Goal: Task Accomplishment & Management: Use online tool/utility

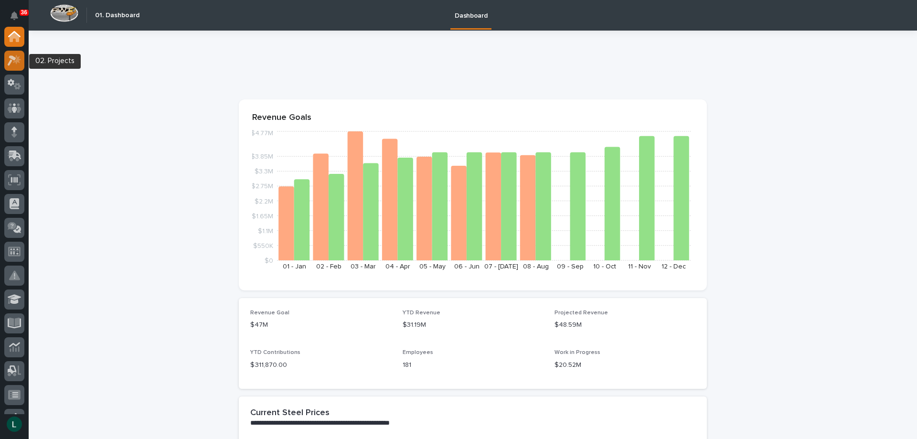
click at [19, 55] on icon at bounding box center [15, 60] width 14 height 11
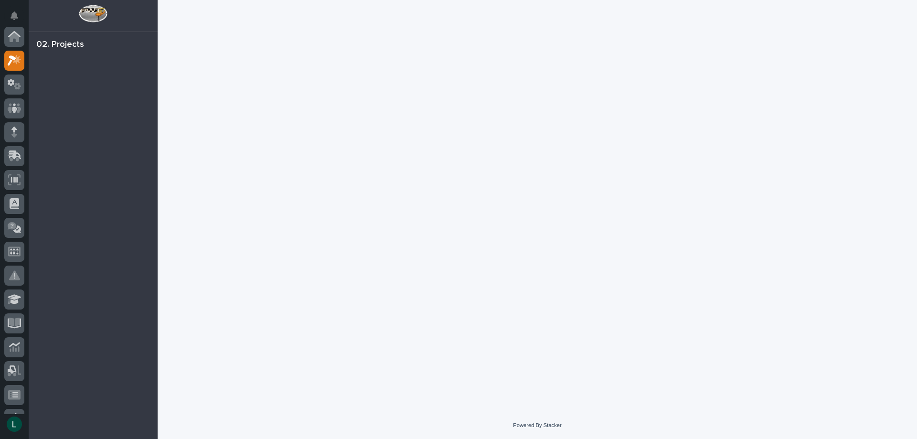
scroll to position [24, 0]
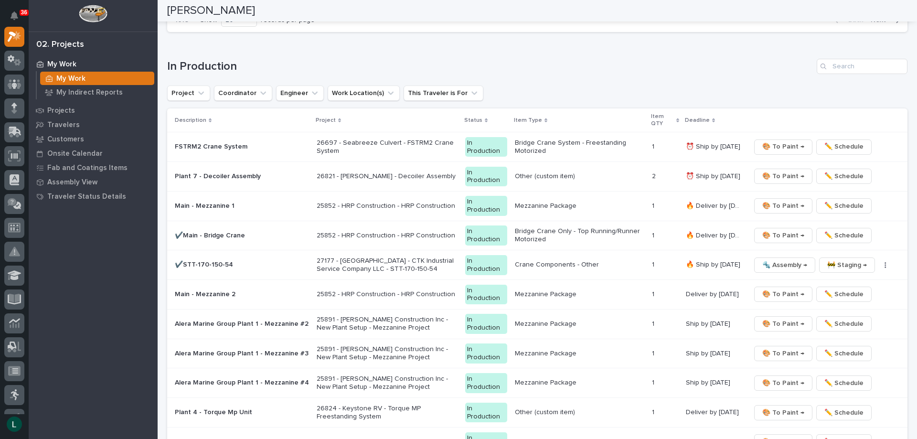
scroll to position [860, 0]
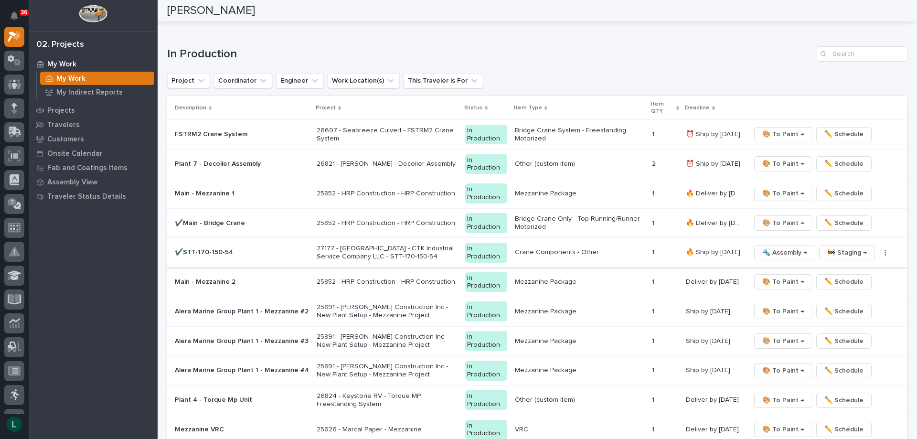
click at [782, 251] on span "🔩 Assembly →" at bounding box center [784, 252] width 45 height 11
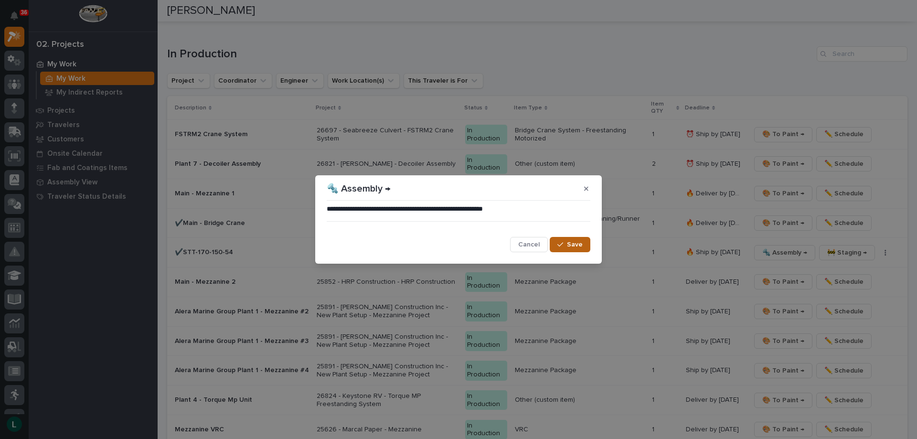
click at [569, 242] on span "Save" at bounding box center [575, 244] width 16 height 9
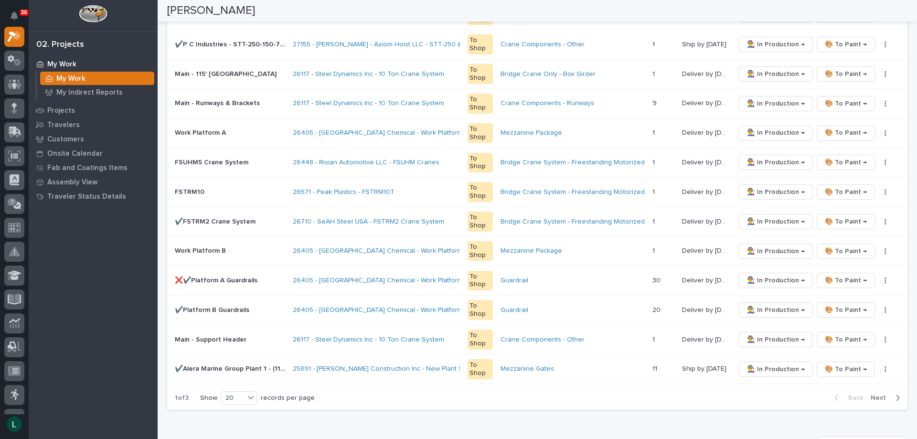
scroll to position [320, 0]
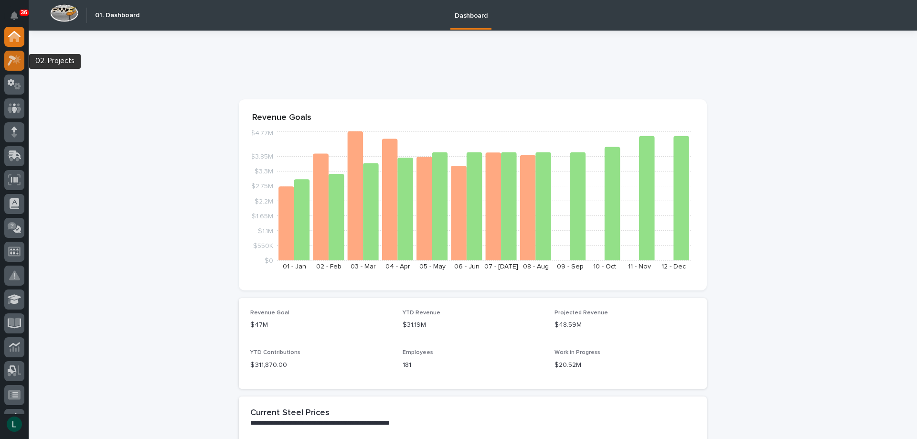
click at [17, 57] on icon at bounding box center [17, 59] width 8 height 10
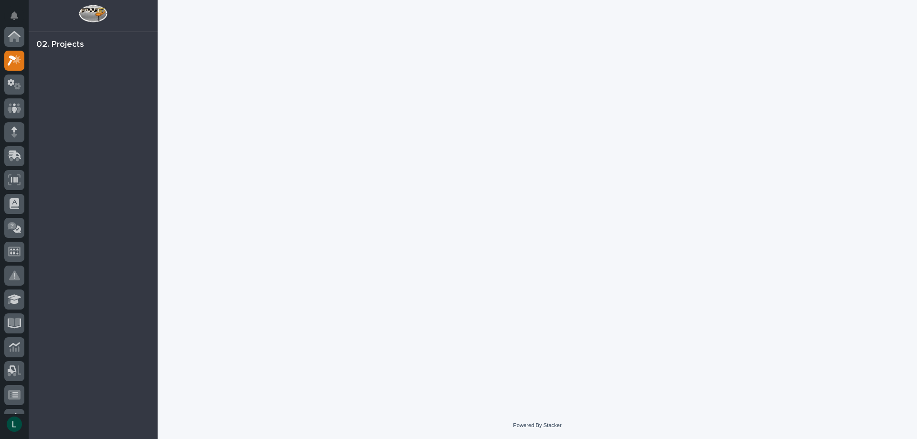
scroll to position [24, 0]
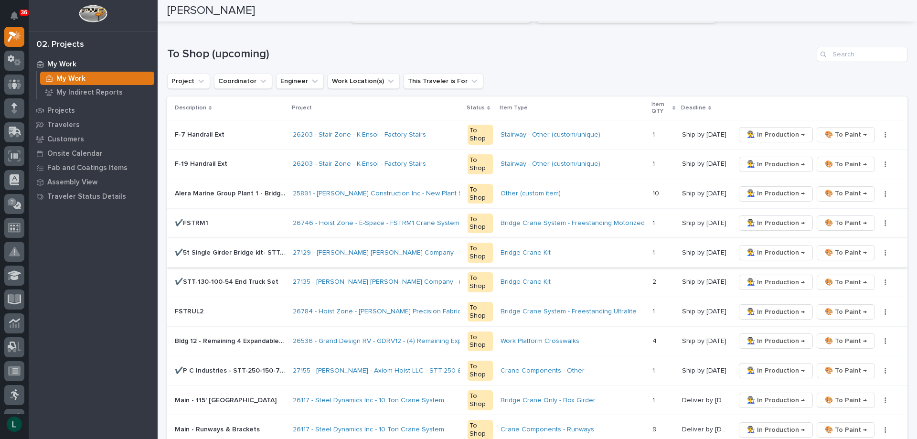
scroll to position [96, 0]
